Goal: Information Seeking & Learning: Learn about a topic

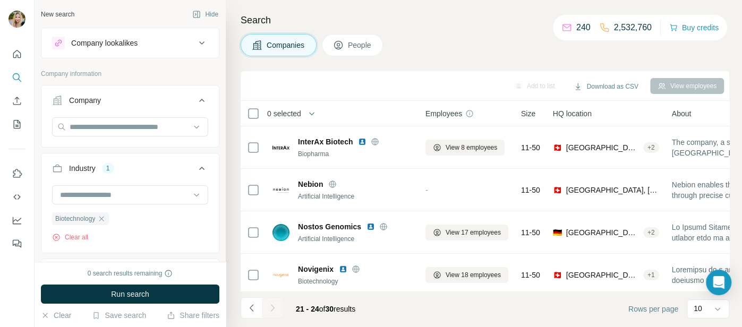
scroll to position [2129, 0]
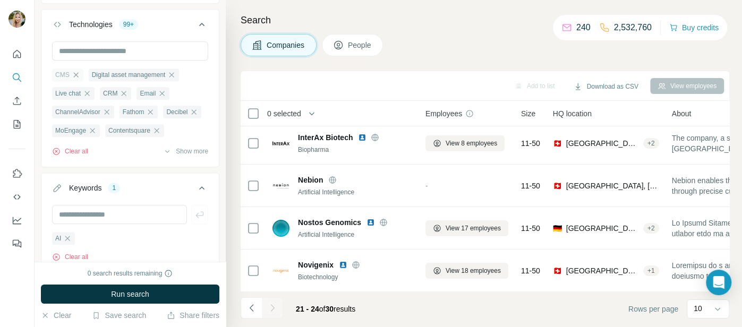
click at [78, 72] on icon "button" at bounding box center [76, 75] width 9 height 9
click at [188, 72] on icon "button" at bounding box center [183, 75] width 9 height 9
click at [176, 73] on icon "button" at bounding box center [172, 75] width 9 height 9
click at [176, 72] on icon "button" at bounding box center [173, 74] width 5 height 5
click at [110, 89] on icon "button" at bounding box center [107, 93] width 9 height 9
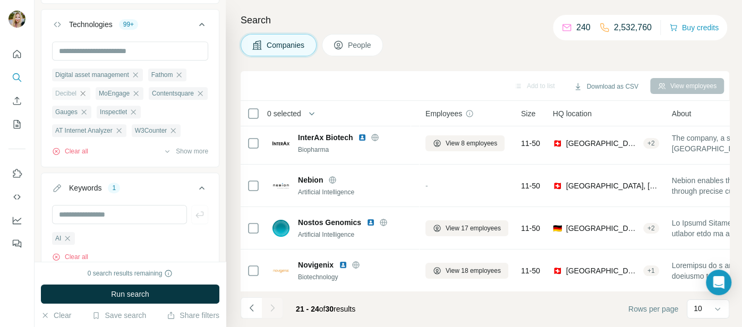
click at [84, 93] on icon "button" at bounding box center [83, 93] width 9 height 9
click at [92, 92] on icon "button" at bounding box center [92, 93] width 5 height 5
click at [105, 91] on icon "button" at bounding box center [103, 93] width 5 height 5
click at [84, 91] on icon "button" at bounding box center [84, 93] width 9 height 9
click at [183, 69] on div "Fathom" at bounding box center [167, 75] width 39 height 13
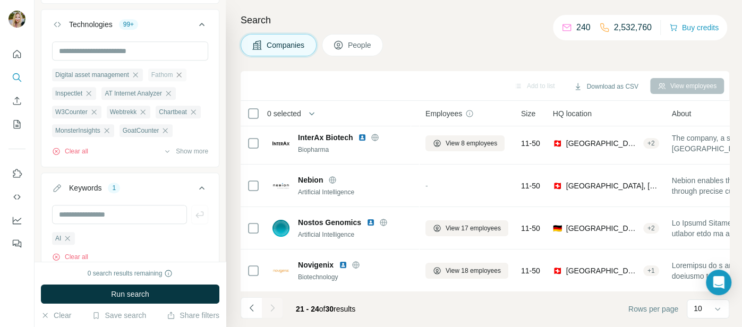
click at [183, 72] on icon "button" at bounding box center [179, 75] width 9 height 9
click at [120, 92] on icon "button" at bounding box center [119, 93] width 9 height 9
click at [145, 92] on icon "button" at bounding box center [143, 93] width 5 height 5
click at [80, 150] on button "Clear all" at bounding box center [70, 152] width 36 height 10
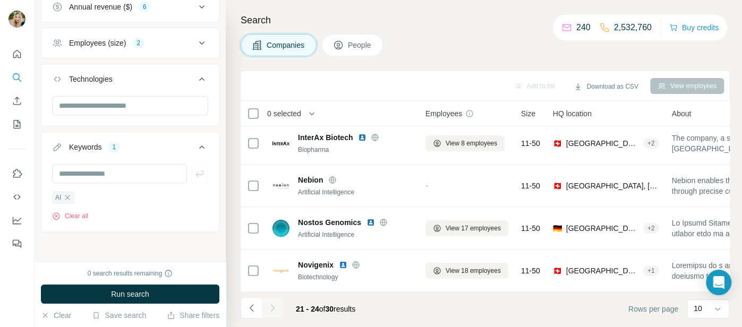
scroll to position [300, 0]
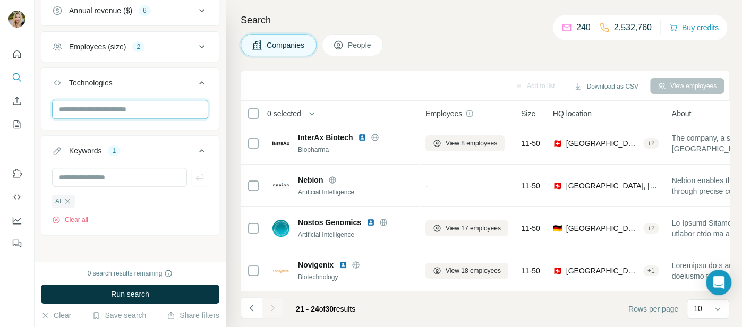
click at [122, 107] on input "text" at bounding box center [130, 109] width 156 height 19
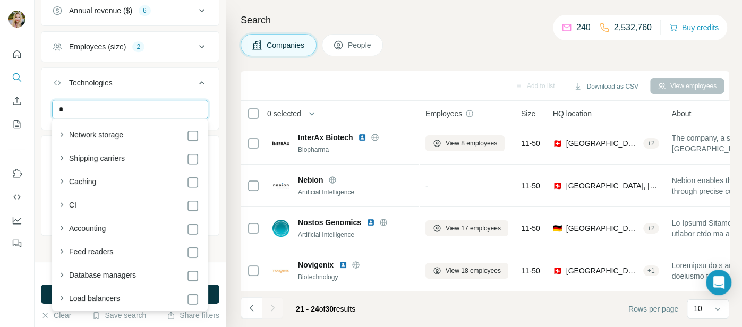
type input "**"
click at [161, 74] on button "Technologies" at bounding box center [129, 85] width 177 height 30
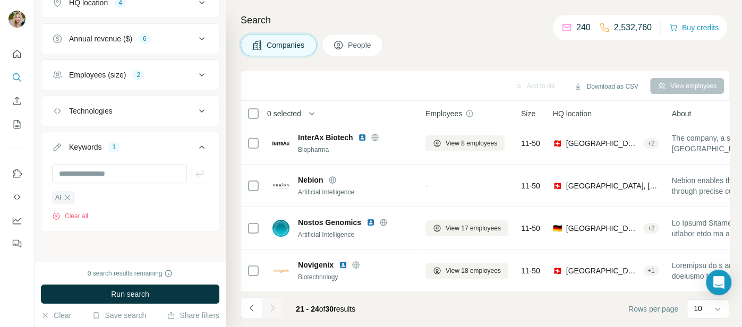
scroll to position [268, 0]
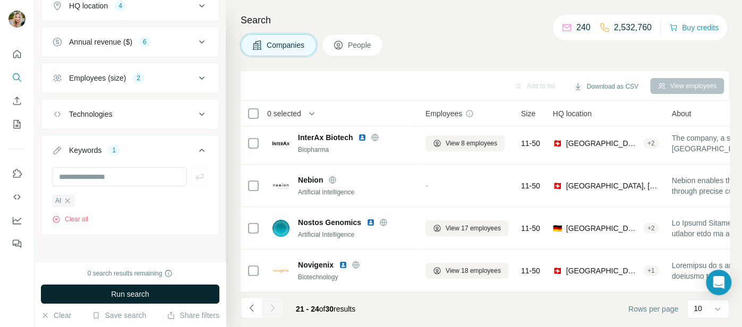
click at [123, 295] on span "Run search" at bounding box center [130, 294] width 38 height 11
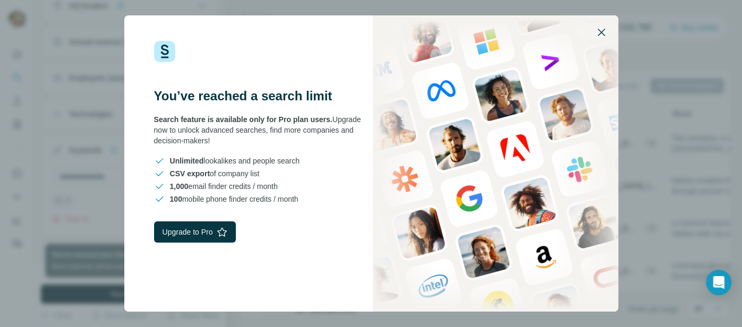
click at [597, 35] on icon "button" at bounding box center [601, 32] width 13 height 13
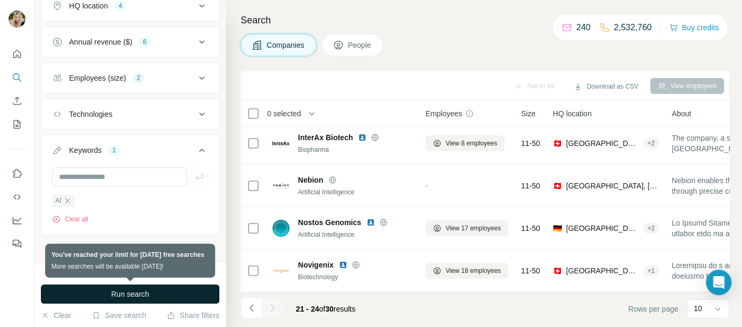
click at [163, 293] on button "Run search" at bounding box center [130, 294] width 179 height 19
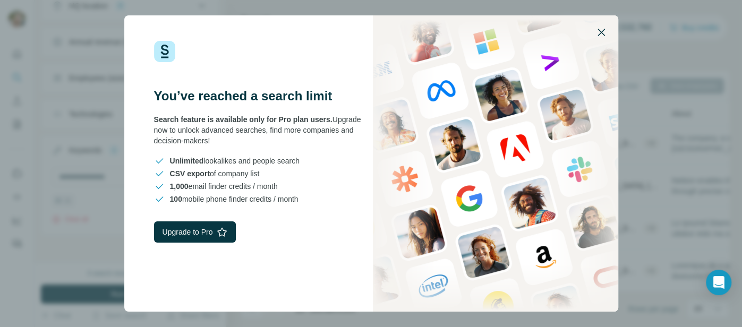
click at [601, 38] on icon "button" at bounding box center [601, 32] width 13 height 13
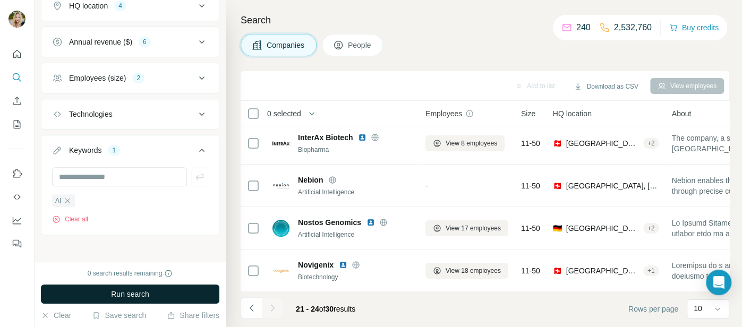
click at [151, 289] on button "Run search" at bounding box center [130, 294] width 179 height 19
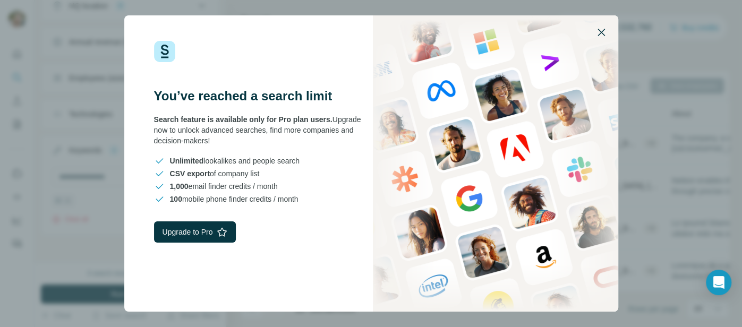
click at [599, 31] on icon "button" at bounding box center [601, 32] width 13 height 13
